Goal: Information Seeking & Learning: Learn about a topic

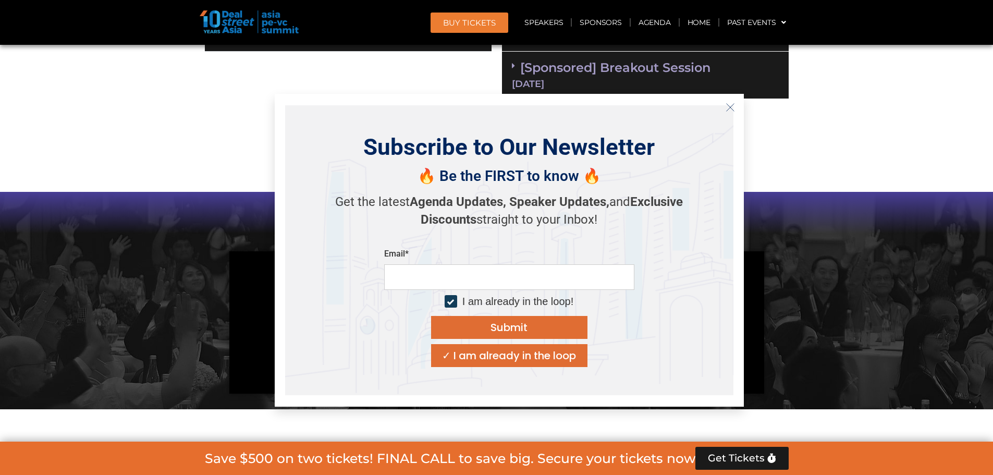
scroll to position [782, 0]
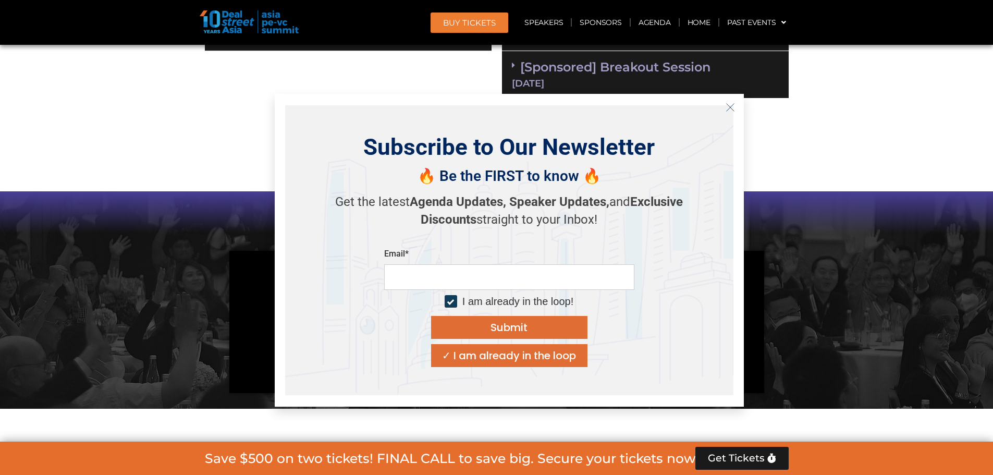
click at [856, 132] on section "VIEW 2024 AGENDA" at bounding box center [496, 155] width 993 height 72
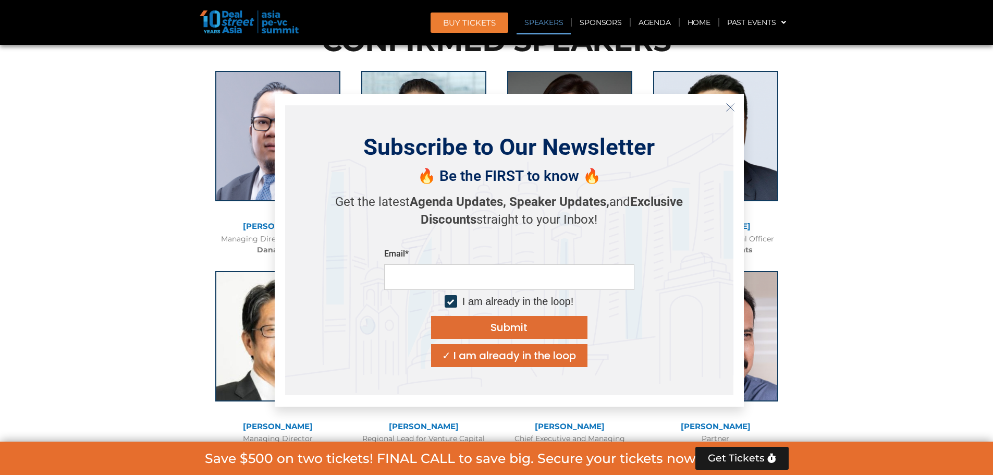
scroll to position [1199, 0]
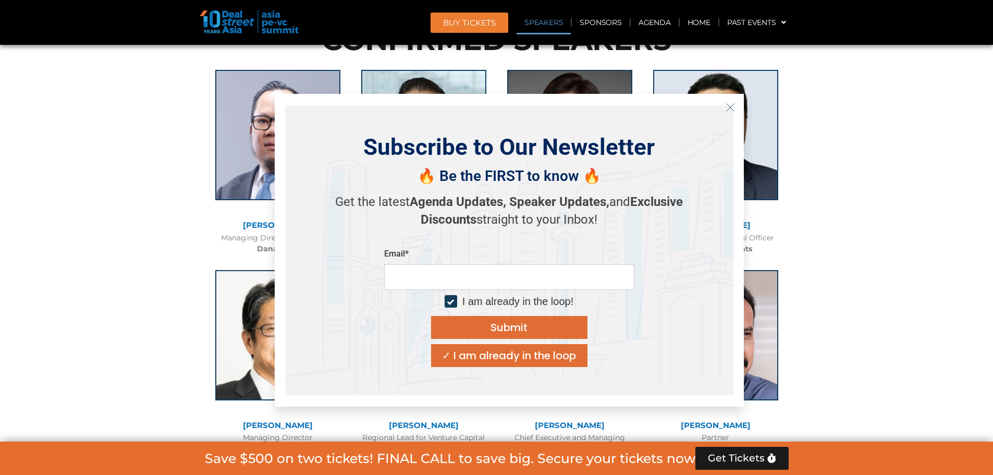
click at [736, 109] on button "Close" at bounding box center [730, 107] width 17 height 17
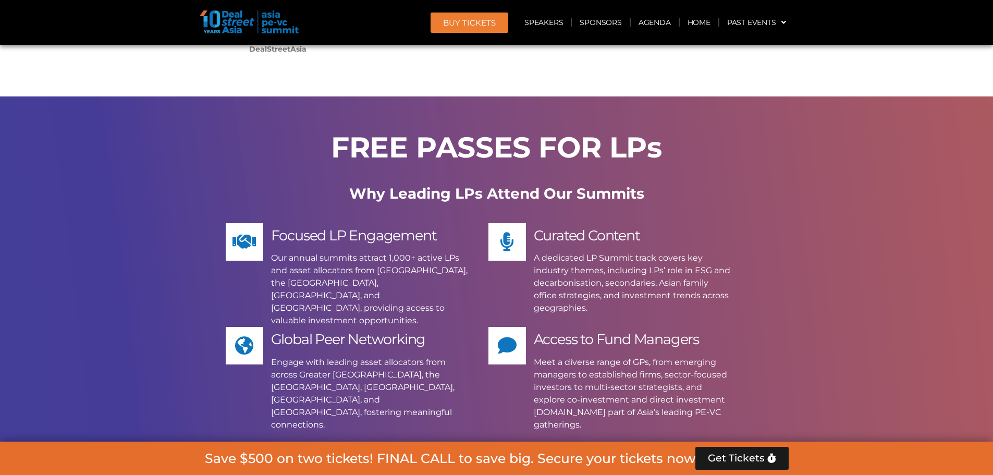
scroll to position [8650, 0]
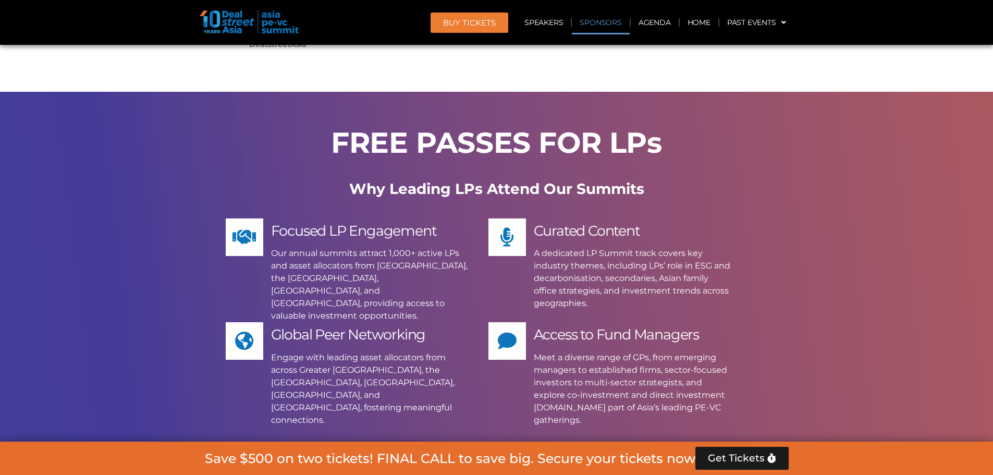
scroll to position [8650, 0]
